Goal: Download file/media

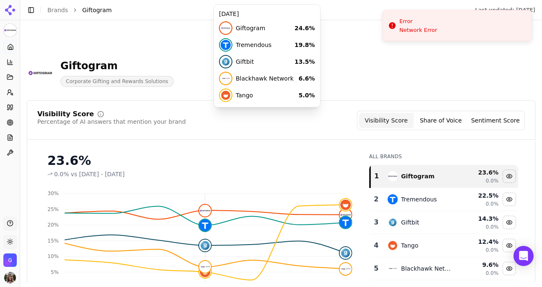
scroll to position [86, 0]
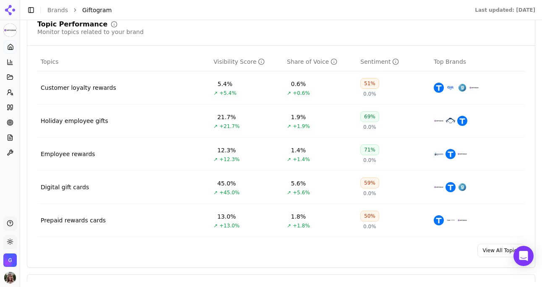
scroll to position [368, 0]
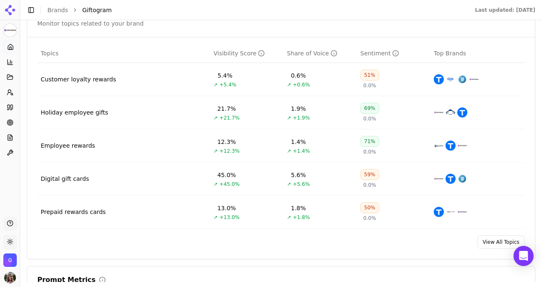
click at [169, 115] on td "Holiday employee gifts" at bounding box center [123, 112] width 173 height 33
click at [440, 114] on img "Data table" at bounding box center [439, 112] width 10 height 10
click at [69, 113] on div "Holiday employee gifts" at bounding box center [75, 112] width 68 height 8
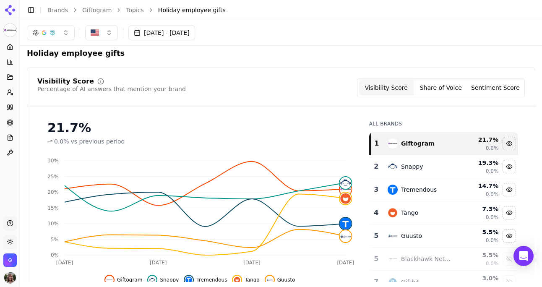
scroll to position [8, 0]
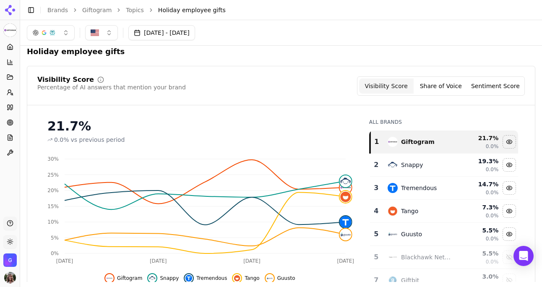
click at [446, 90] on button "Share of Voice" at bounding box center [441, 86] width 55 height 15
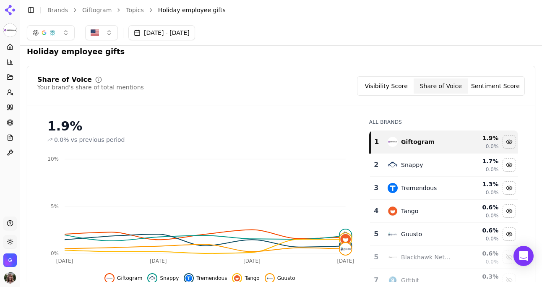
click at [489, 86] on button "Sentiment Score" at bounding box center [496, 86] width 55 height 15
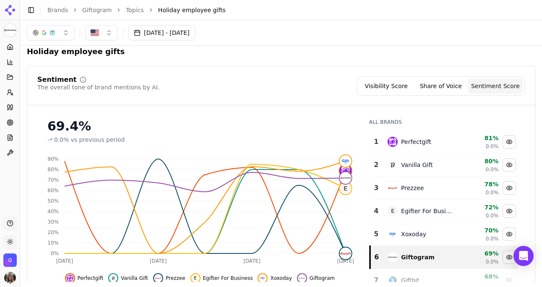
click at [382, 87] on button "Visibility Score" at bounding box center [386, 86] width 55 height 15
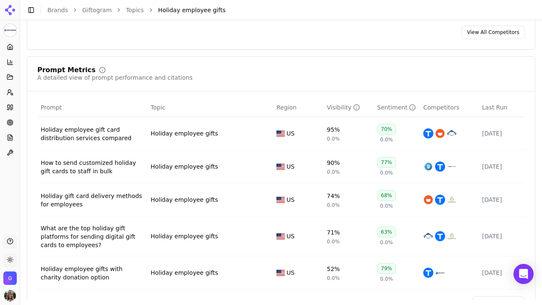
scroll to position [289, 0]
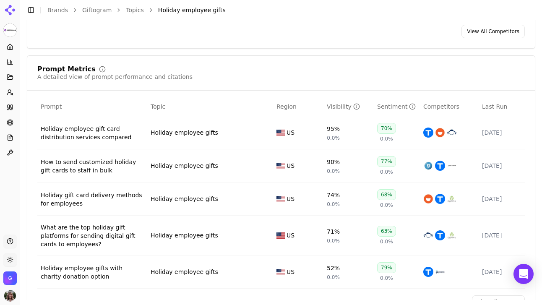
click at [116, 134] on div "Holiday employee gift card distribution services compared" at bounding box center [92, 133] width 103 height 17
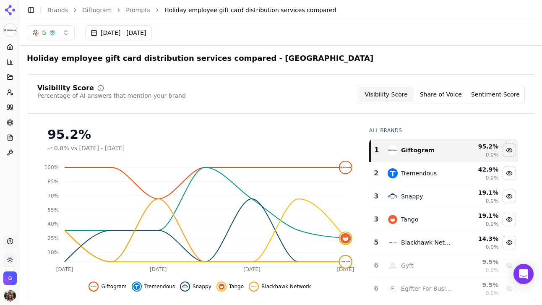
click at [152, 27] on button "[DATE] - [DATE]" at bounding box center [118, 32] width 67 height 15
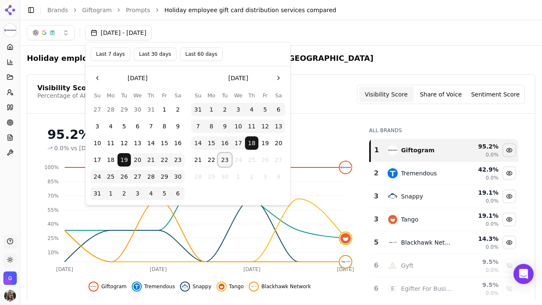
click at [228, 161] on button "23" at bounding box center [224, 159] width 13 height 13
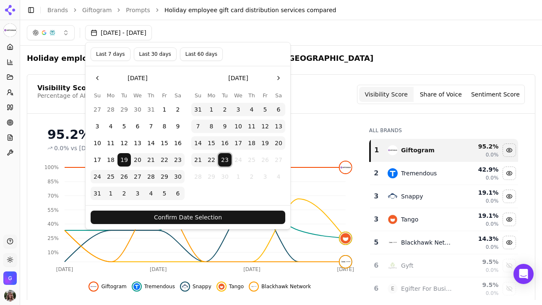
click at [227, 215] on button "Confirm Date Selection" at bounding box center [188, 217] width 195 height 13
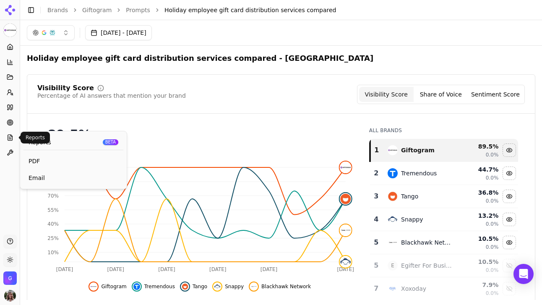
click at [13, 138] on icon at bounding box center [10, 137] width 7 height 7
click at [51, 143] on div "Reports BETA" at bounding box center [74, 143] width 100 height 16
click at [40, 162] on span "PDF" at bounding box center [74, 161] width 90 height 8
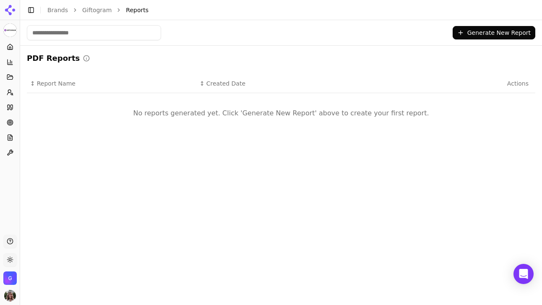
click at [510, 34] on button "Generate New Report" at bounding box center [494, 32] width 83 height 13
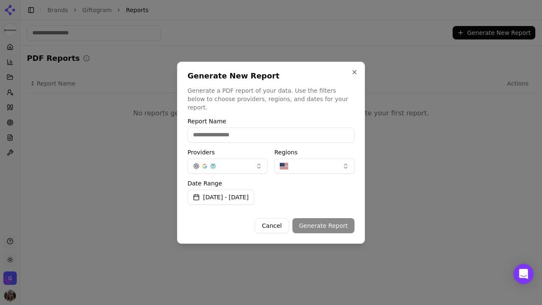
click at [254, 190] on button "[DATE] - [DATE]" at bounding box center [221, 197] width 67 height 15
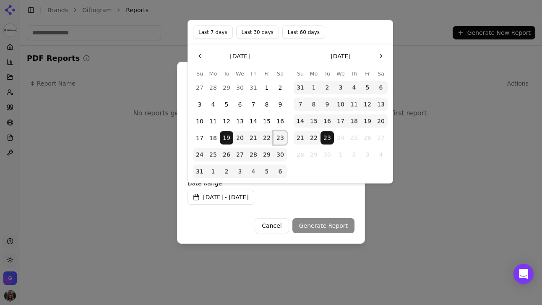
click at [280, 138] on button "23" at bounding box center [280, 137] width 13 height 13
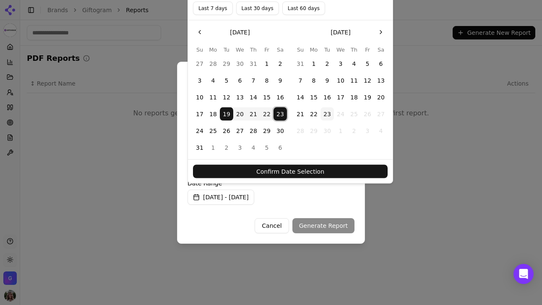
click at [330, 113] on button "23" at bounding box center [327, 113] width 13 height 13
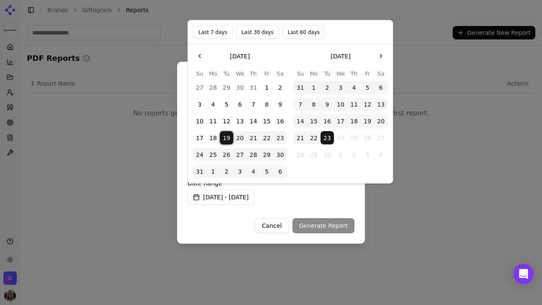
drag, startPoint x: 230, startPoint y: 135, endPoint x: 277, endPoint y: 136, distance: 46.6
click at [277, 136] on tr "17 18 19 20 21 22 23" at bounding box center [240, 137] width 94 height 13
click at [284, 136] on button "23" at bounding box center [280, 137] width 13 height 13
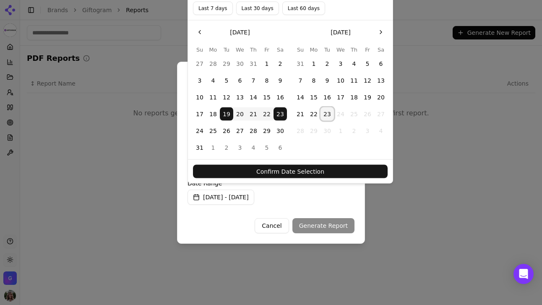
click at [329, 110] on button "23" at bounding box center [327, 113] width 13 height 13
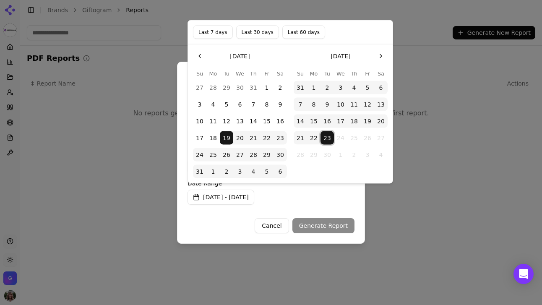
click at [260, 34] on button "Last 30 days" at bounding box center [257, 32] width 43 height 13
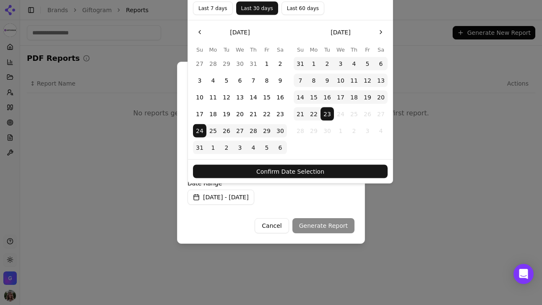
click at [323, 173] on button "Confirm Date Selection" at bounding box center [290, 171] width 195 height 13
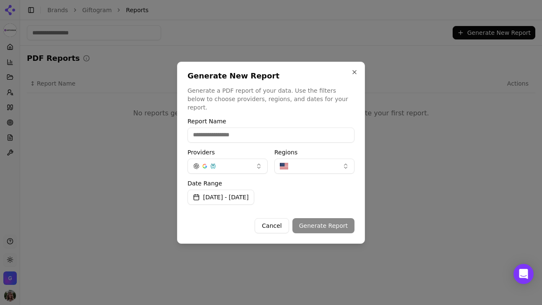
click at [243, 164] on button "button" at bounding box center [228, 166] width 80 height 15
click at [265, 128] on input "Report Name" at bounding box center [271, 135] width 167 height 15
click at [304, 160] on button "button" at bounding box center [315, 166] width 80 height 15
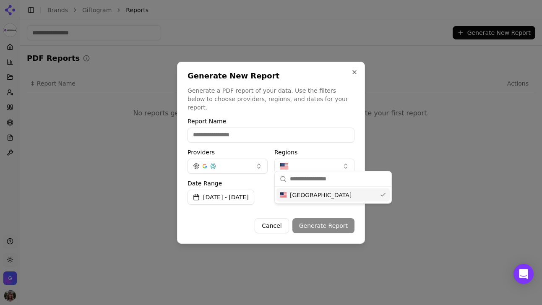
click at [304, 160] on button "button" at bounding box center [315, 166] width 80 height 15
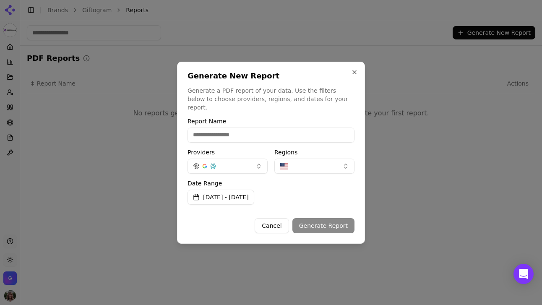
click at [260, 128] on input "Report Name" at bounding box center [271, 135] width 167 height 15
type input "**********"
click at [331, 219] on button "Generate Report" at bounding box center [324, 225] width 62 height 15
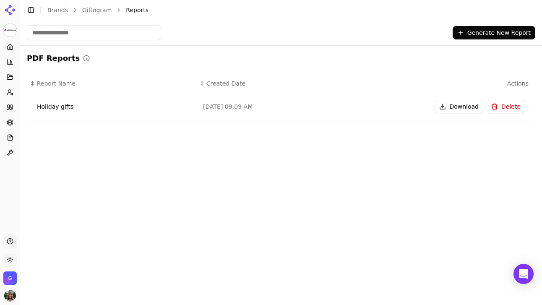
click at [66, 110] on div "Holiday gifts" at bounding box center [113, 106] width 153 height 8
click at [86, 104] on div "Holiday gifts" at bounding box center [113, 106] width 153 height 8
click at [234, 107] on div "[DATE] 09:09 AM" at bounding box center [281, 106] width 156 height 8
click at [464, 109] on button "Download" at bounding box center [459, 106] width 49 height 13
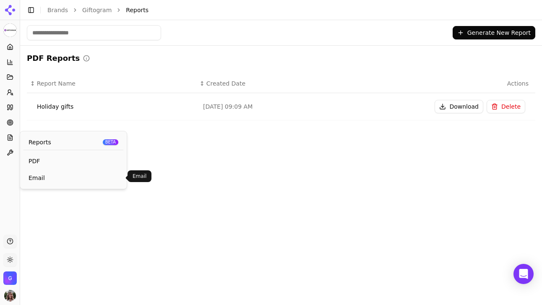
click at [46, 180] on span "Email" at bounding box center [74, 178] width 90 height 8
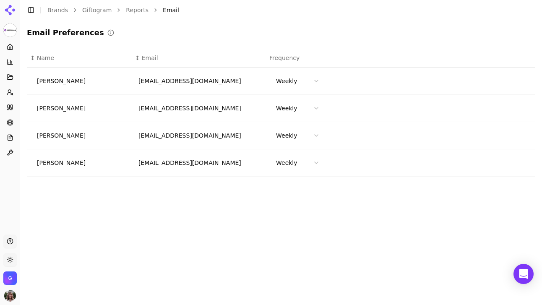
click at [316, 162] on html "Giftogram Platform Home Competition Topics Prompts Citations Optimize Reports T…" at bounding box center [271, 152] width 542 height 305
click at [356, 202] on html "Giftogram Platform Home Competition Topics Prompts Citations Optimize Reports T…" at bounding box center [271, 152] width 542 height 305
click at [11, 47] on icon at bounding box center [10, 47] width 7 height 7
